Goal: Task Accomplishment & Management: Complete application form

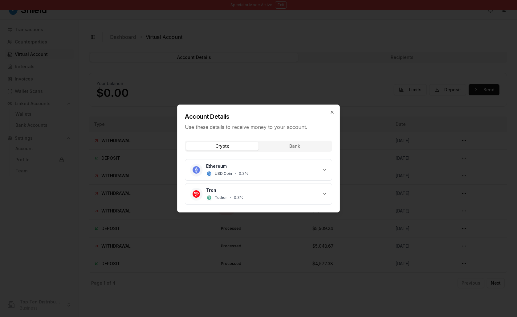
click at [282, 14] on div at bounding box center [258, 158] width 517 height 317
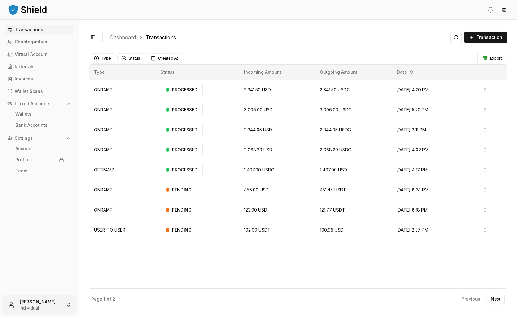
click at [46, 301] on html "Transactions Counterparties Virtual Account Referrals Invoices Wallet Scans Lin…" at bounding box center [258, 158] width 517 height 317
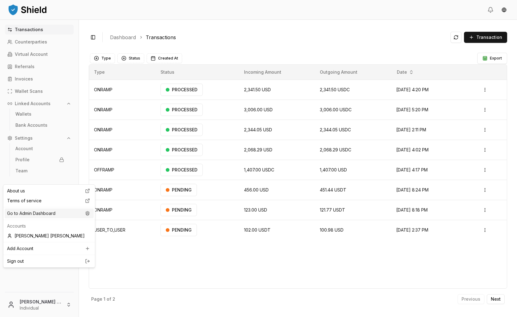
click at [57, 218] on div "Go to Admin Dashboard" at bounding box center [49, 213] width 89 height 10
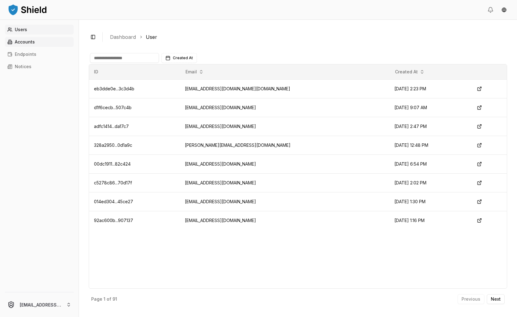
click at [47, 47] on link "Accounts" at bounding box center [39, 42] width 69 height 10
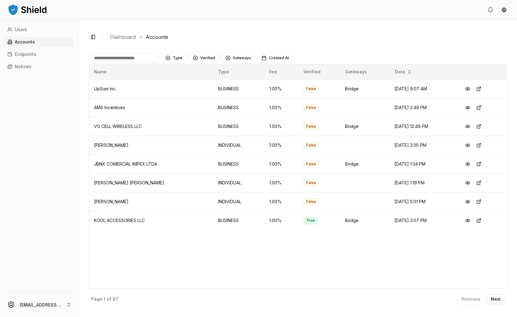
click at [159, 63] on input at bounding box center [124, 58] width 69 height 10
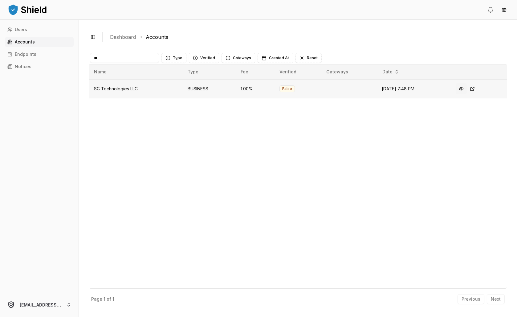
type input "**"
click at [467, 94] on button at bounding box center [461, 88] width 11 height 11
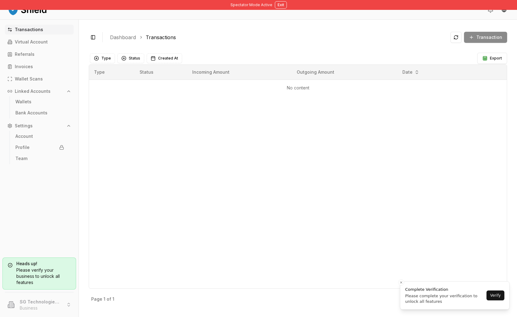
click at [71, 270] on div "Please verify your business to unlock all features" at bounding box center [39, 276] width 63 height 19
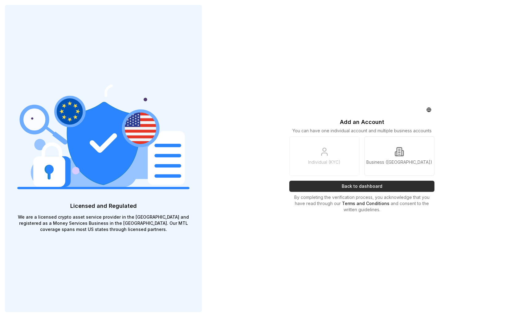
click at [360, 192] on button "Back to dashboard" at bounding box center [362, 186] width 145 height 11
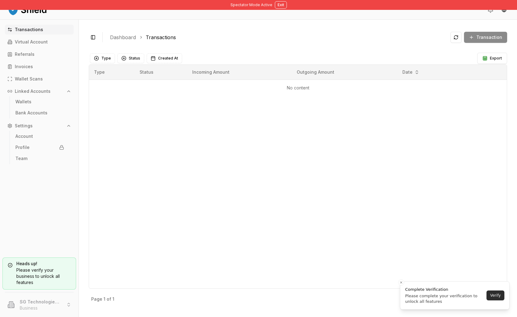
click at [491, 295] on button "Verify" at bounding box center [496, 296] width 18 height 10
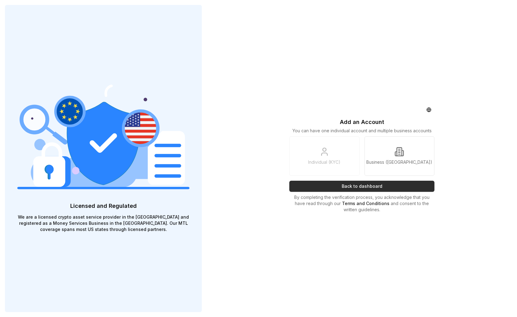
click at [403, 192] on button "Back to dashboard" at bounding box center [362, 186] width 145 height 11
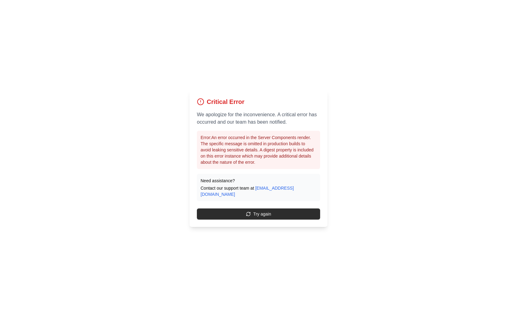
click at [299, 220] on button "Try again" at bounding box center [258, 213] width 123 height 11
click at [303, 220] on button "Try again" at bounding box center [258, 213] width 123 height 11
